Goal: Information Seeking & Learning: Learn about a topic

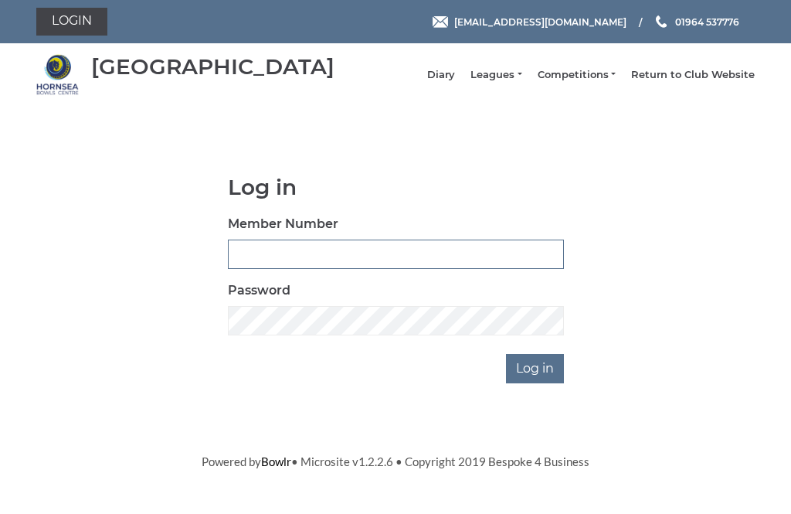
click at [305, 267] on input "Member Number" at bounding box center [396, 254] width 336 height 29
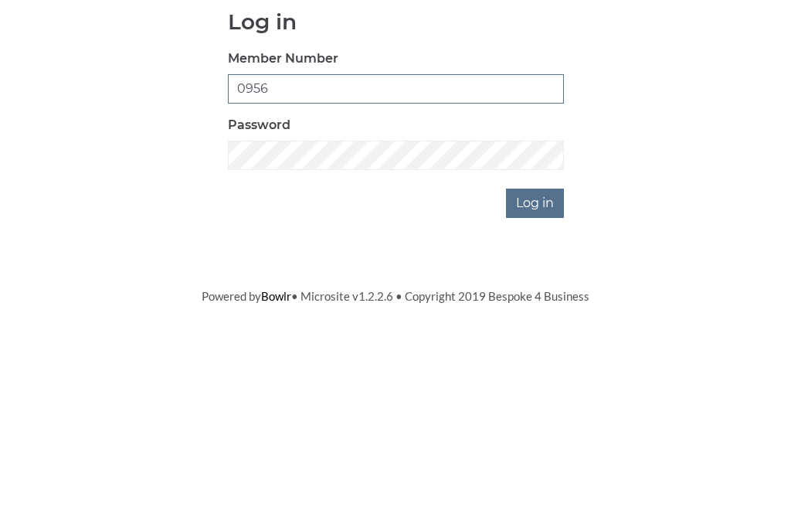
type input "0956"
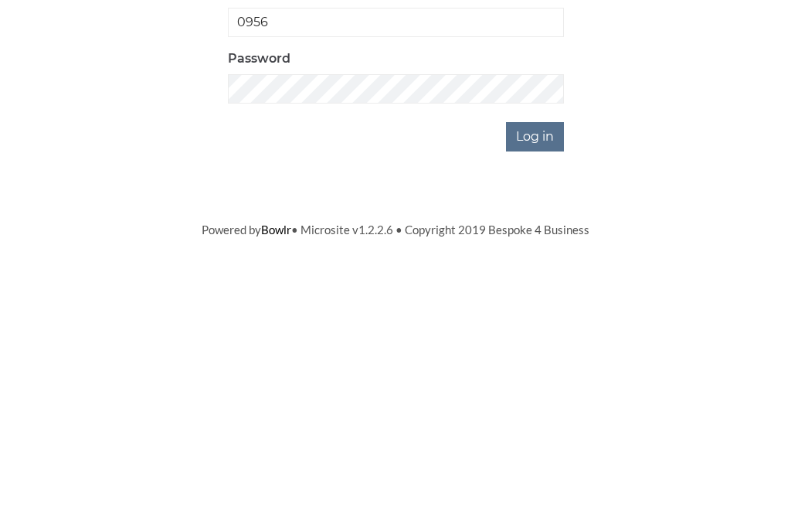
click at [539, 354] on input "Log in" at bounding box center [535, 368] width 58 height 29
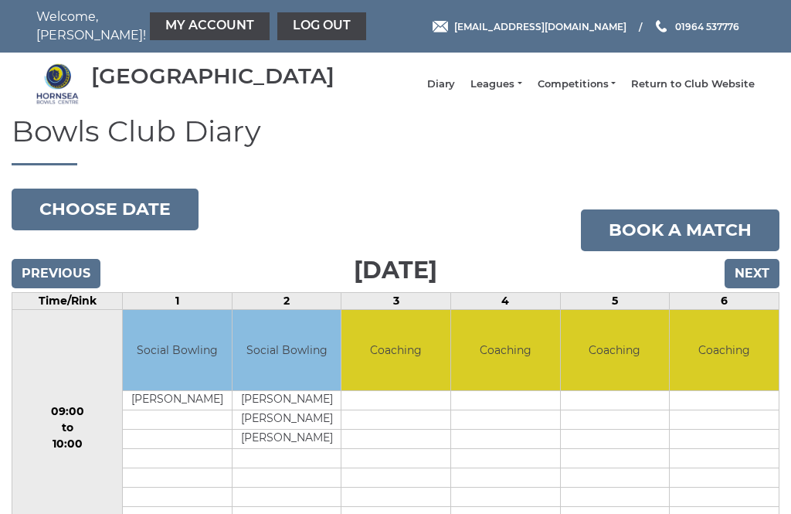
click at [522, 90] on link "Leagues" at bounding box center [496, 84] width 51 height 14
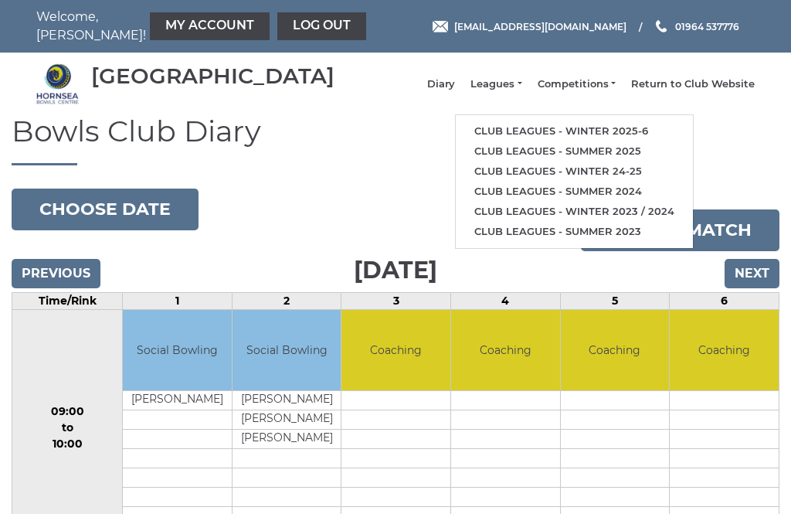
click at [586, 135] on link "Club leagues - Winter 2025-6" at bounding box center [574, 131] width 237 height 20
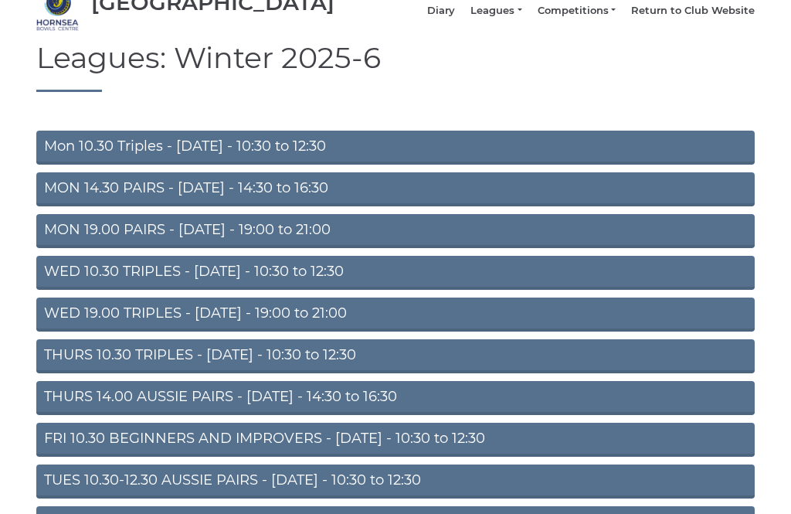
scroll to position [73, 0]
click at [185, 403] on link "THURS 14.00 AUSSIE PAIRS - [DATE] - 14:30 to 16:30" at bounding box center [395, 398] width 719 height 34
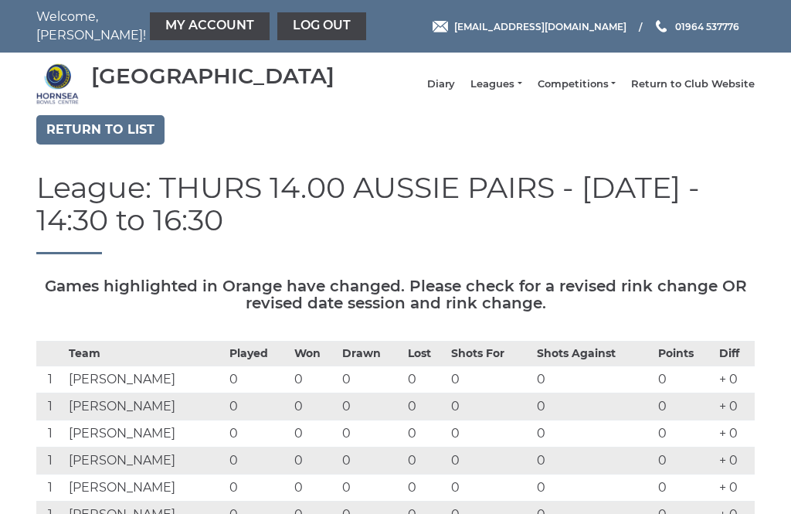
click at [97, 144] on link "Return to list" at bounding box center [100, 129] width 128 height 29
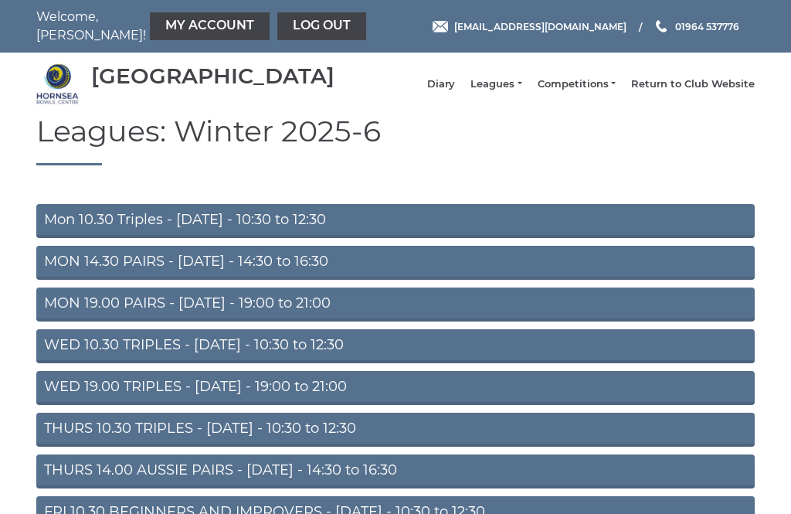
click at [234, 270] on link "MON 14.30 PAIRS - [DATE] - 14:30 to 16:30" at bounding box center [395, 263] width 719 height 34
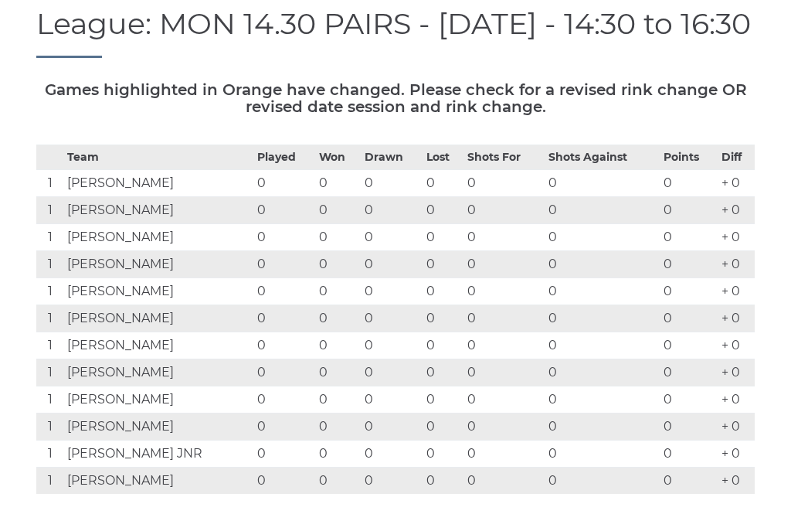
scroll to position [164, 0]
